Goal: Check status: Check status

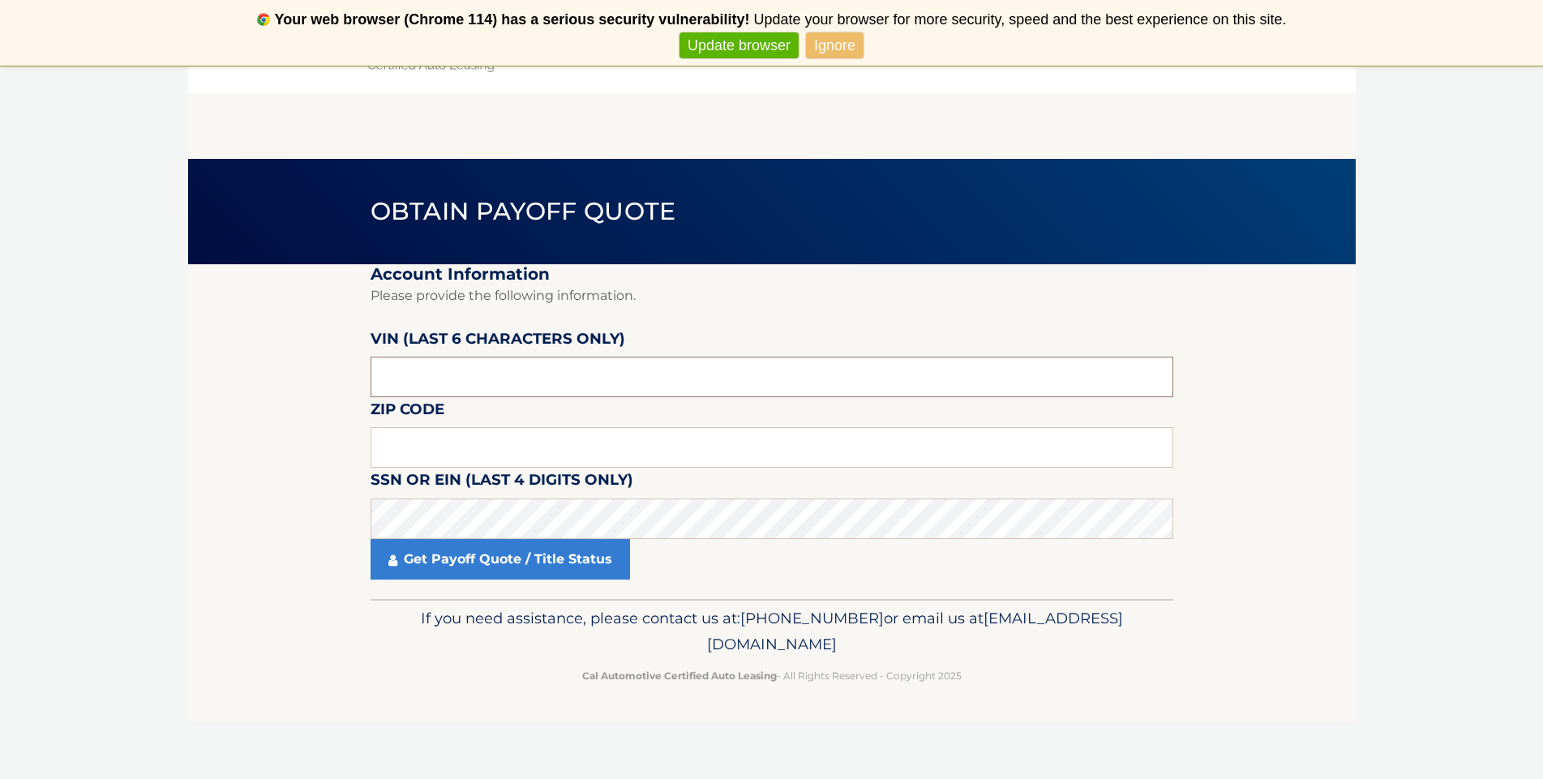
click at [563, 381] on input "text" at bounding box center [772, 377] width 803 height 41
paste input "605824"
type input "605824"
click at [516, 458] on input "text" at bounding box center [772, 447] width 803 height 41
type input "11010"
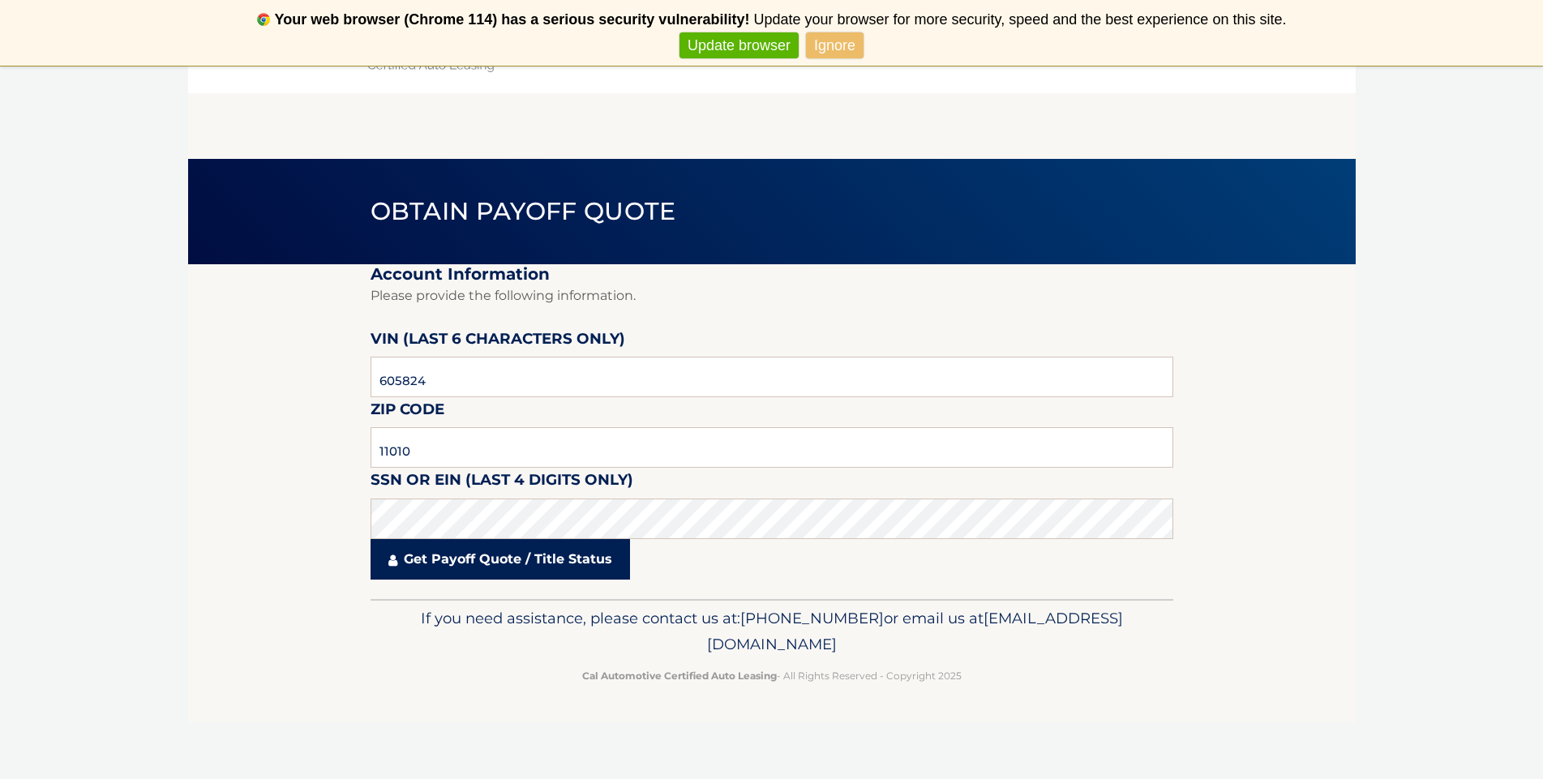
click at [516, 566] on link "Get Payoff Quote / Title Status" at bounding box center [500, 559] width 259 height 41
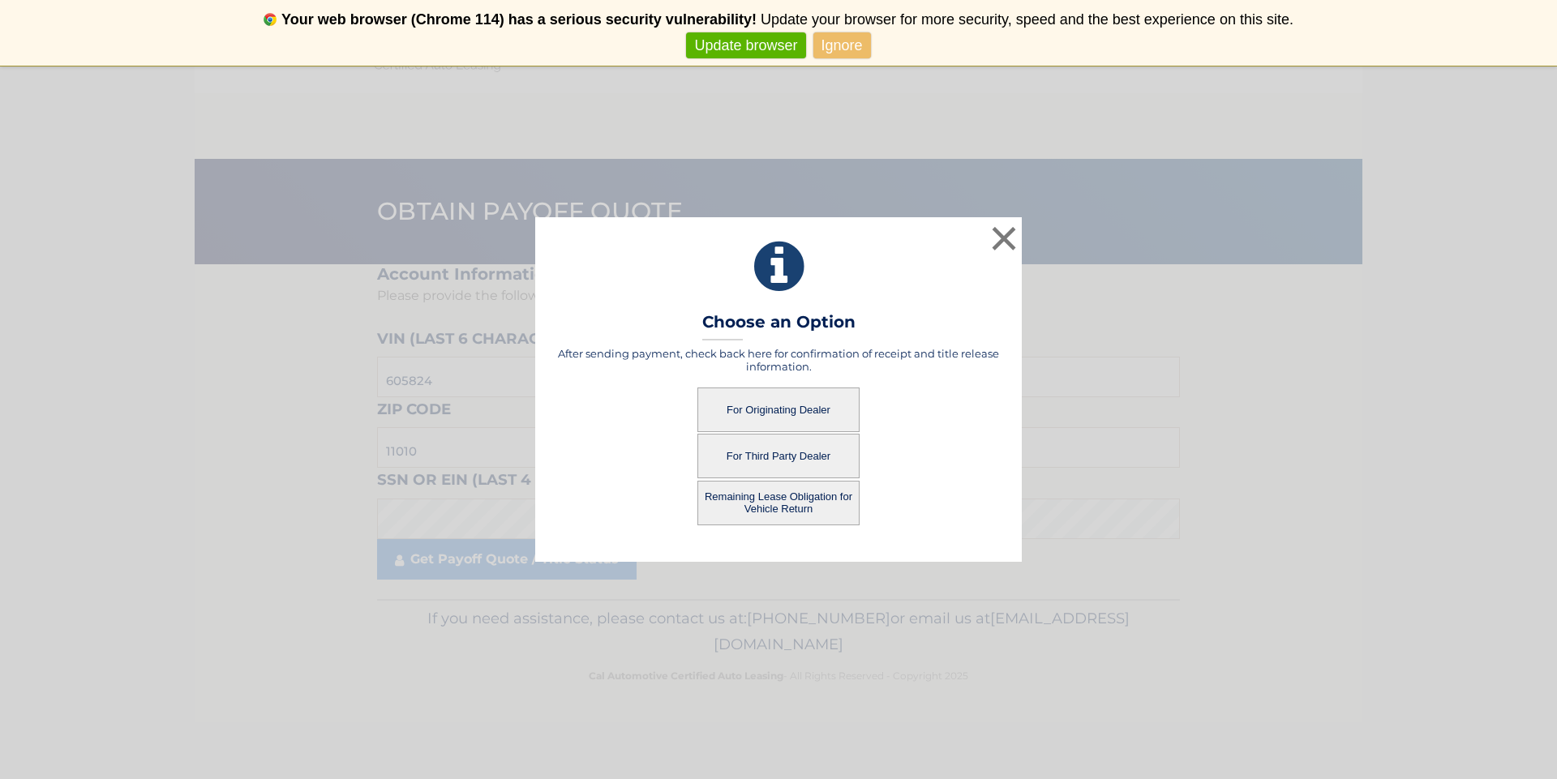
click at [786, 409] on button "For Originating Dealer" at bounding box center [778, 410] width 162 height 45
click at [768, 401] on button "For Originating Dealer" at bounding box center [778, 410] width 162 height 45
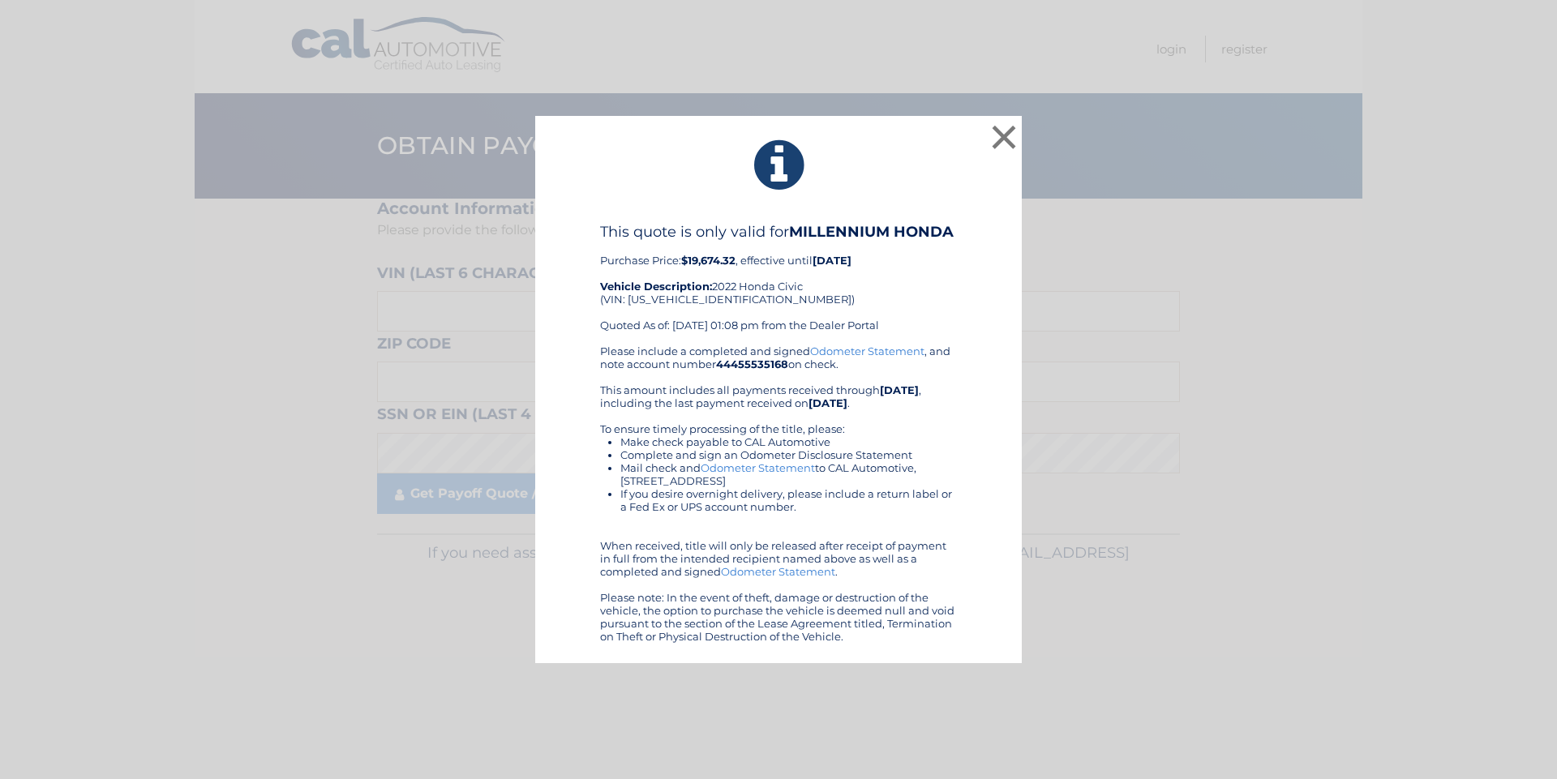
drag, startPoint x: 595, startPoint y: 225, endPoint x: 960, endPoint y: 642, distance: 554.5
click at [960, 642] on div "This quote is only valid for MILLENNIUM HONDA Purchase Price: $19,674.32 , effe…" at bounding box center [778, 433] width 446 height 420
click at [917, 324] on div "This quote is only valid for MILLENNIUM HONDA Purchase Price: $19,674.32 , effe…" at bounding box center [778, 284] width 357 height 122
click at [1005, 134] on button "×" at bounding box center [1004, 137] width 32 height 32
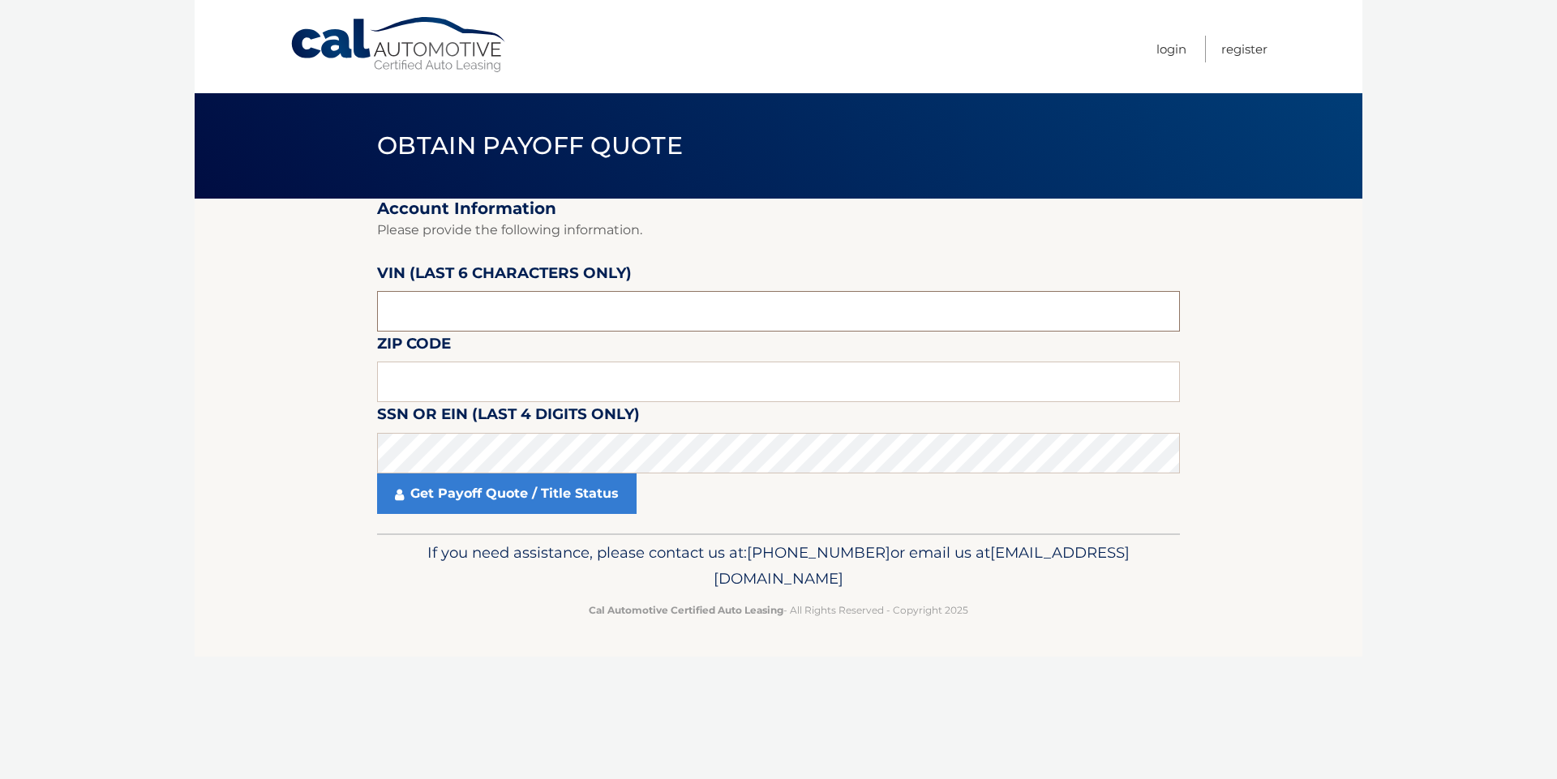
click at [414, 298] on input "text" at bounding box center [778, 311] width 803 height 41
type input "605824"
click at [483, 384] on input "text" at bounding box center [778, 382] width 803 height 41
type input "11010"
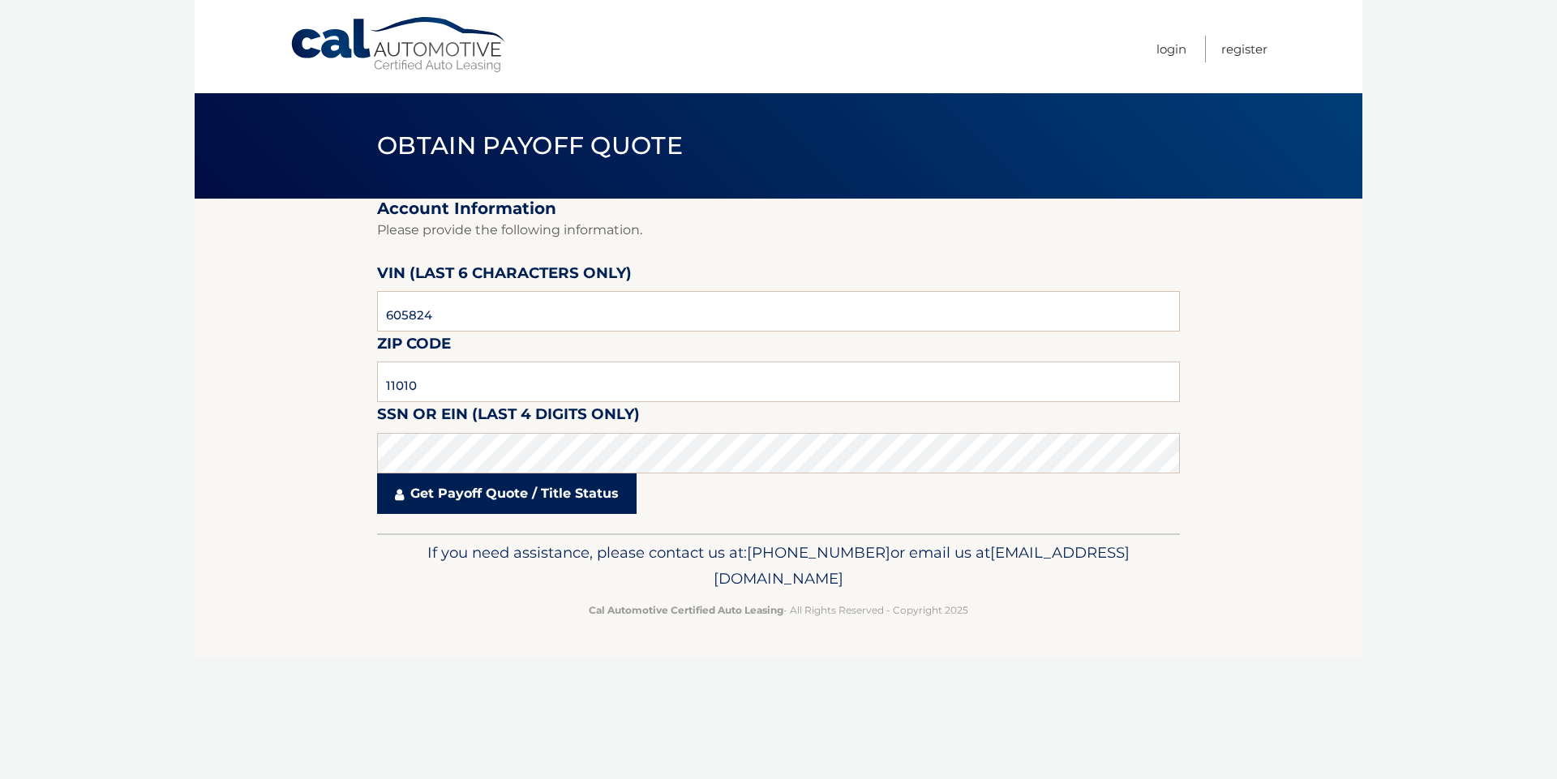
click at [538, 495] on link "Get Payoff Quote / Title Status" at bounding box center [506, 493] width 259 height 41
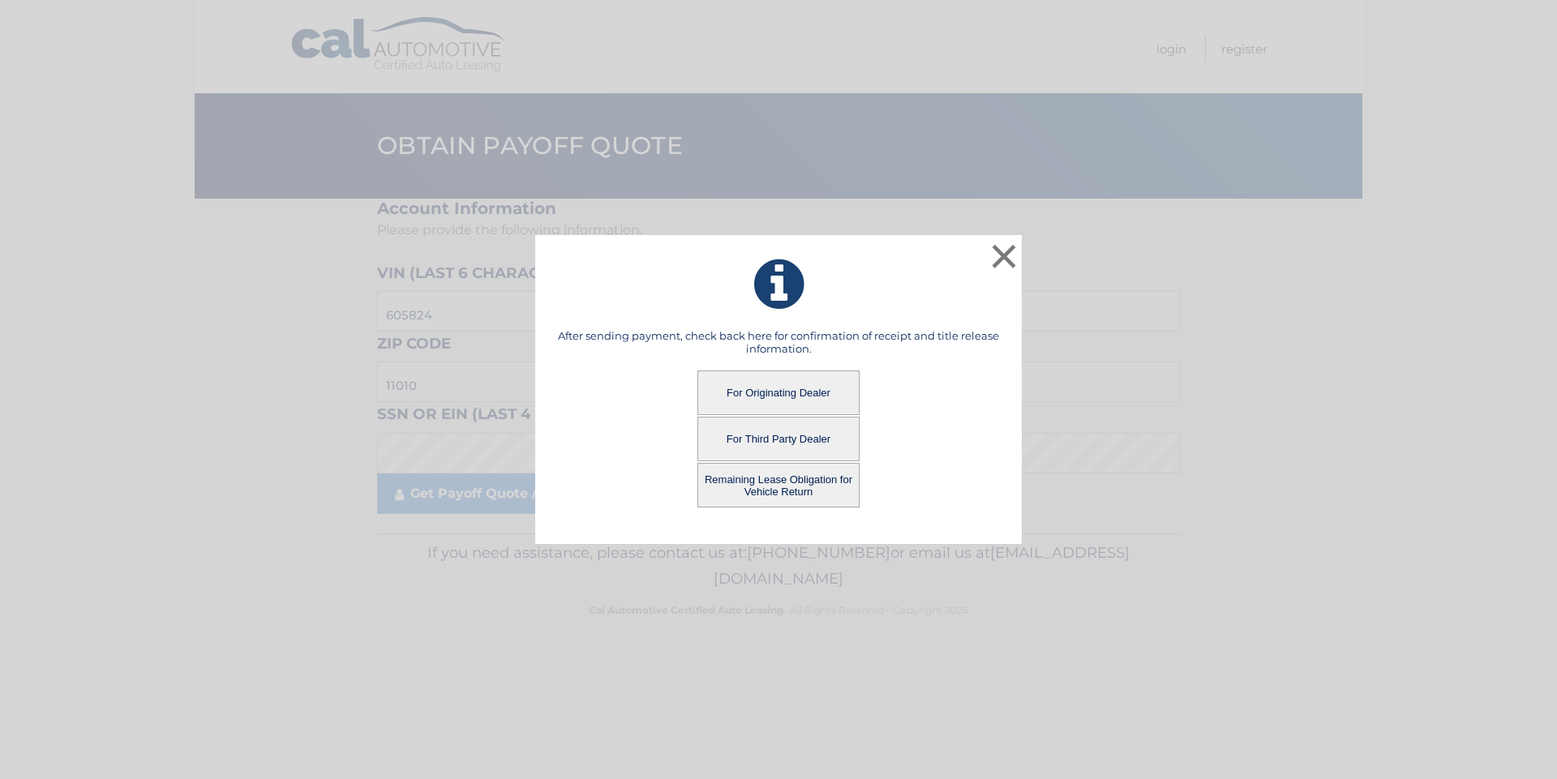
click at [792, 483] on button "Remaining Lease Obligation for Vehicle Return" at bounding box center [778, 485] width 162 height 45
click at [774, 473] on button "Remaining Lease Obligation for Vehicle Return" at bounding box center [778, 485] width 162 height 45
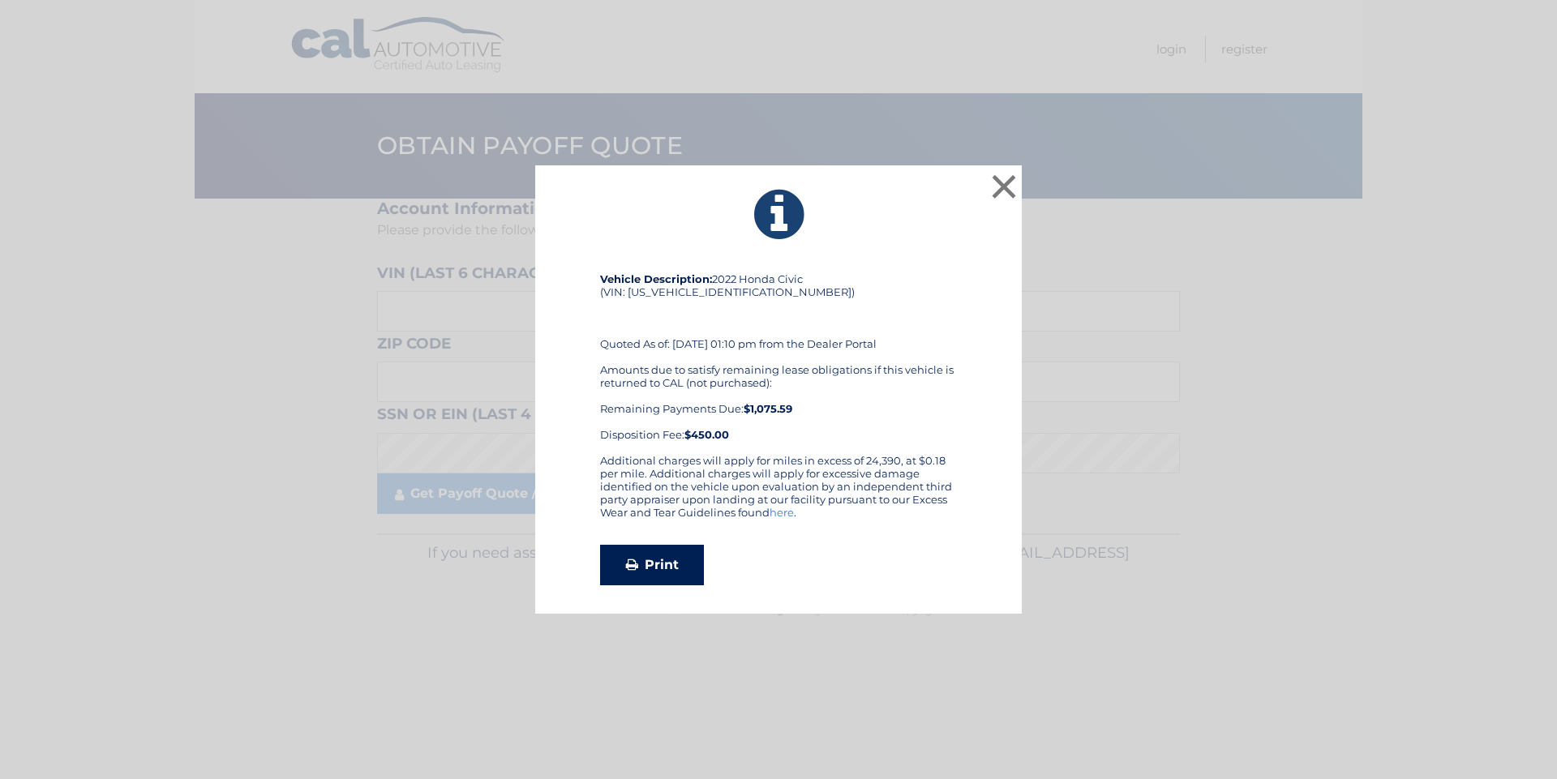
click at [664, 564] on link "Print" at bounding box center [652, 565] width 104 height 41
